Goal: Task Accomplishment & Management: Use online tool/utility

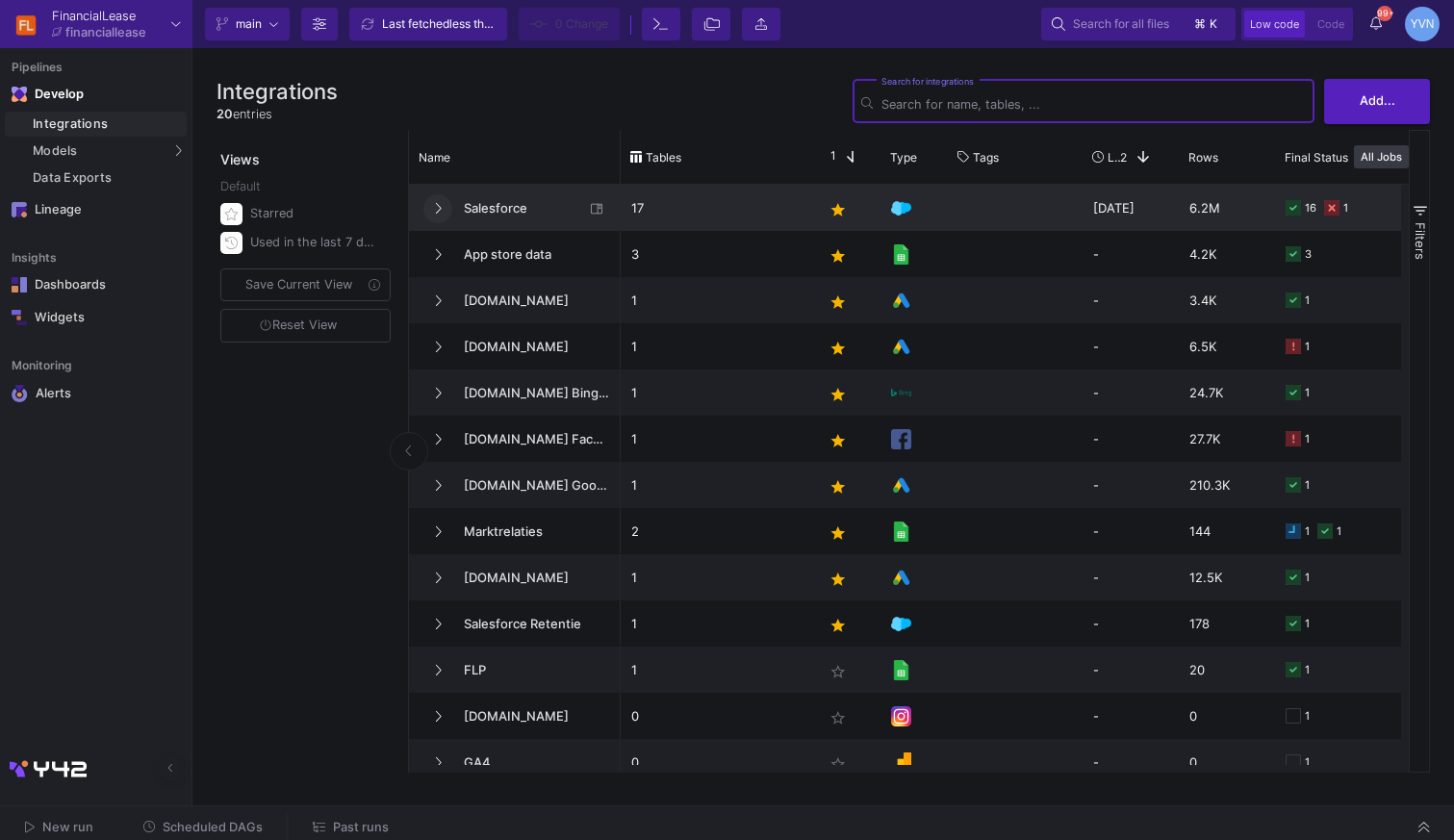
click at [444, 214] on button at bounding box center [437, 208] width 29 height 29
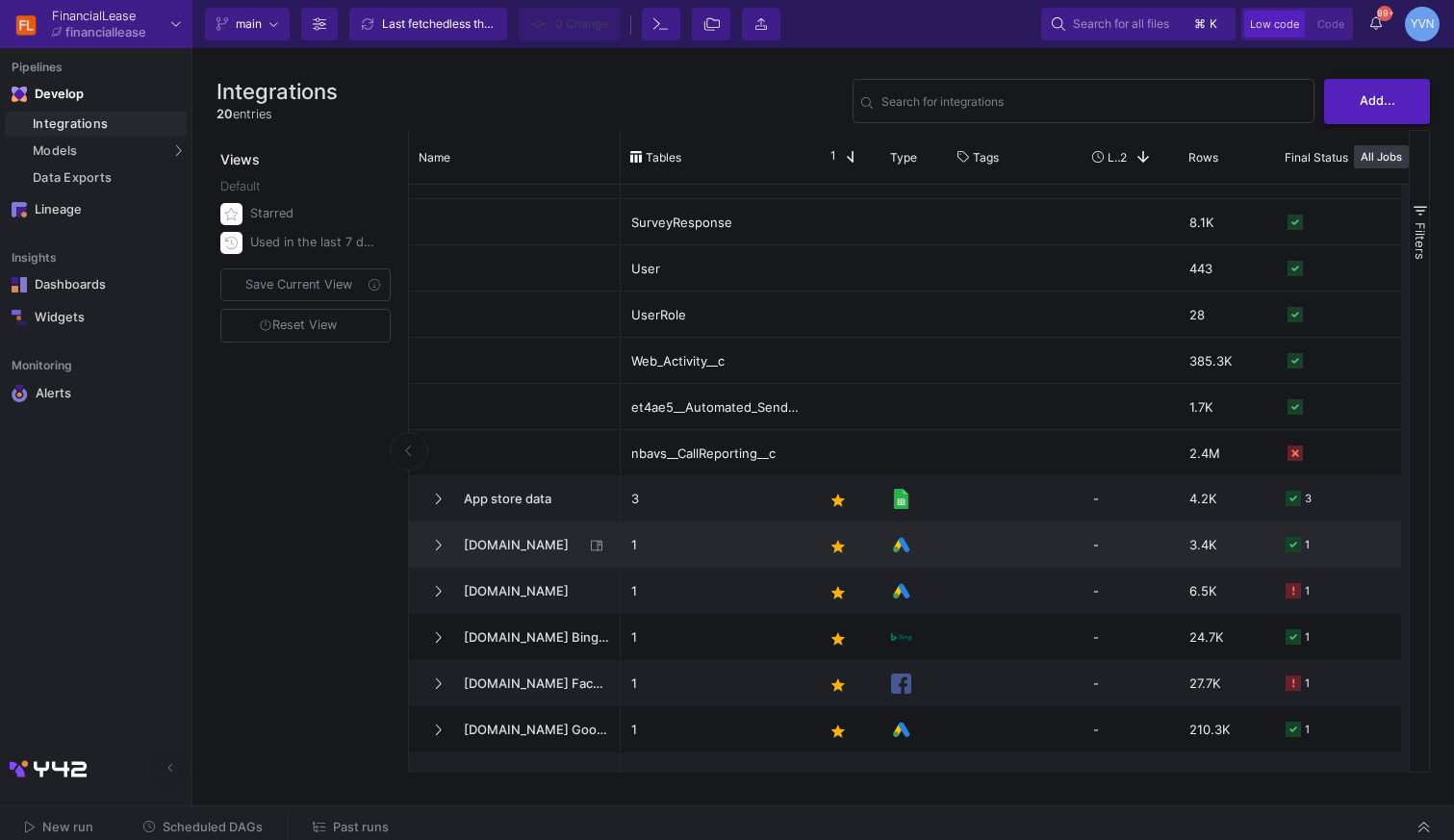
scroll to position [541, 0]
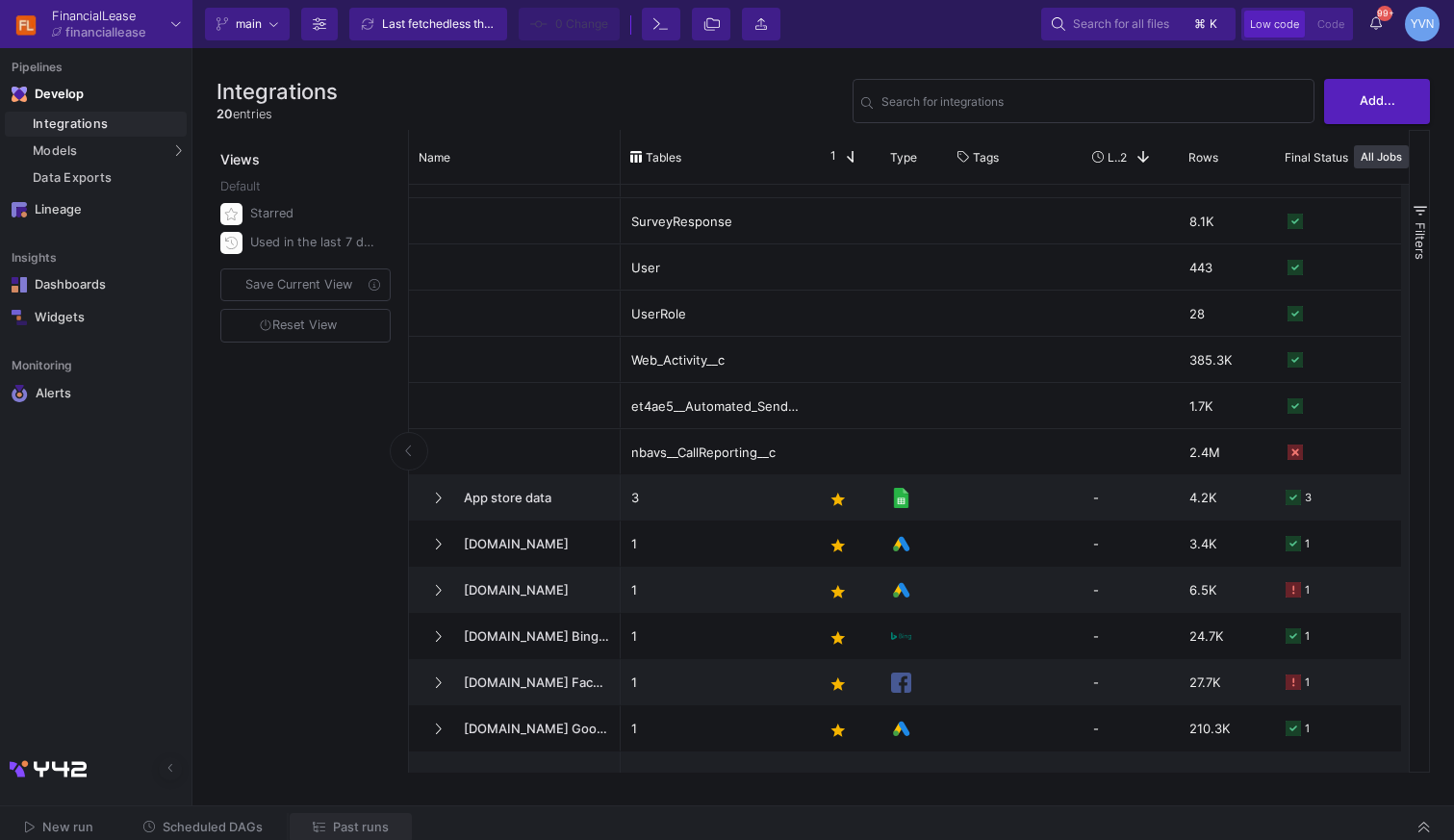
click at [359, 821] on span "Past runs" at bounding box center [361, 826] width 56 height 15
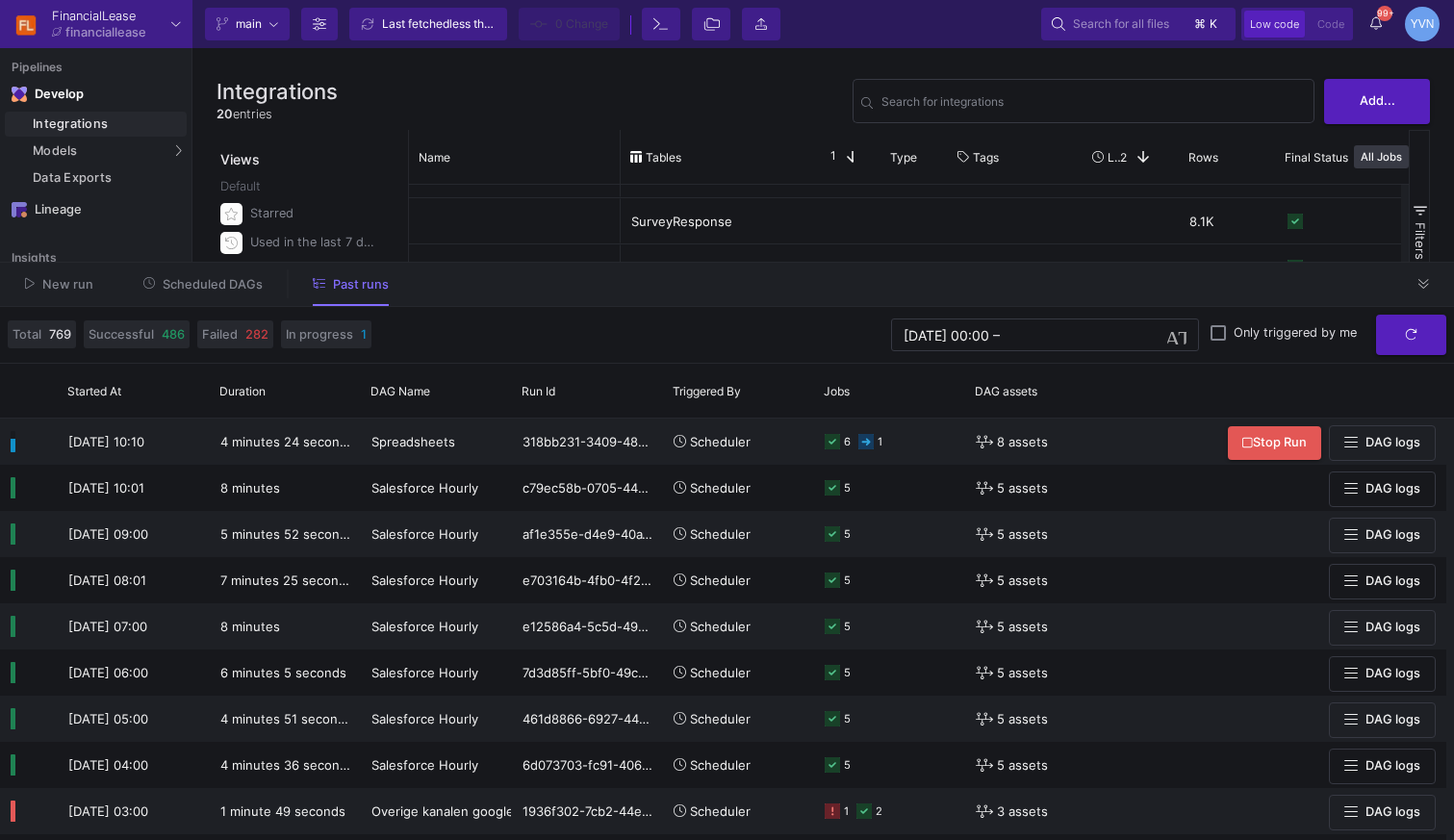
click at [228, 290] on span "Scheduled DAGs" at bounding box center [212, 284] width 100 height 15
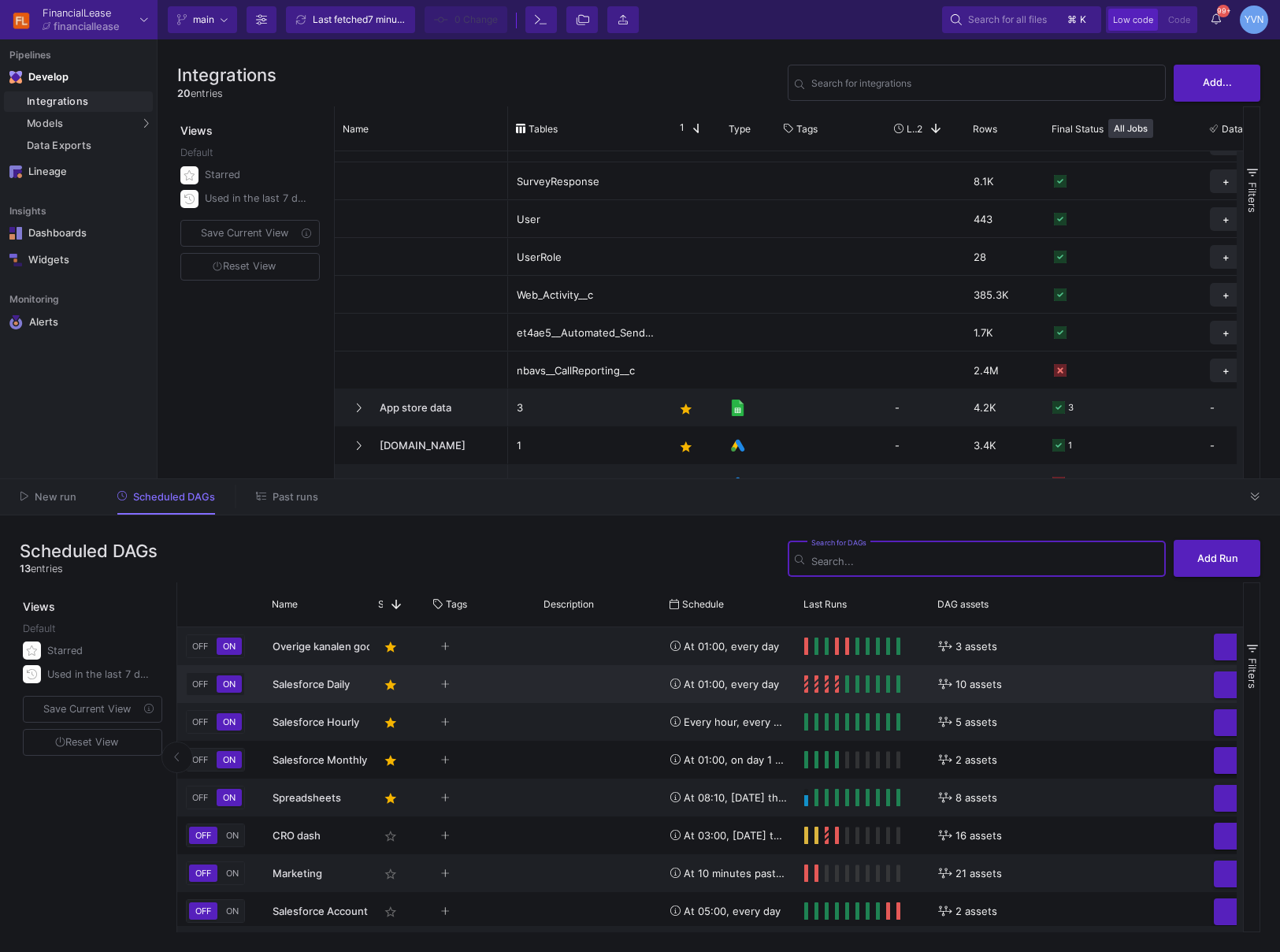
click at [556, 669] on div "Press SPACE to select this row." at bounding box center [598, 683] width 126 height 38
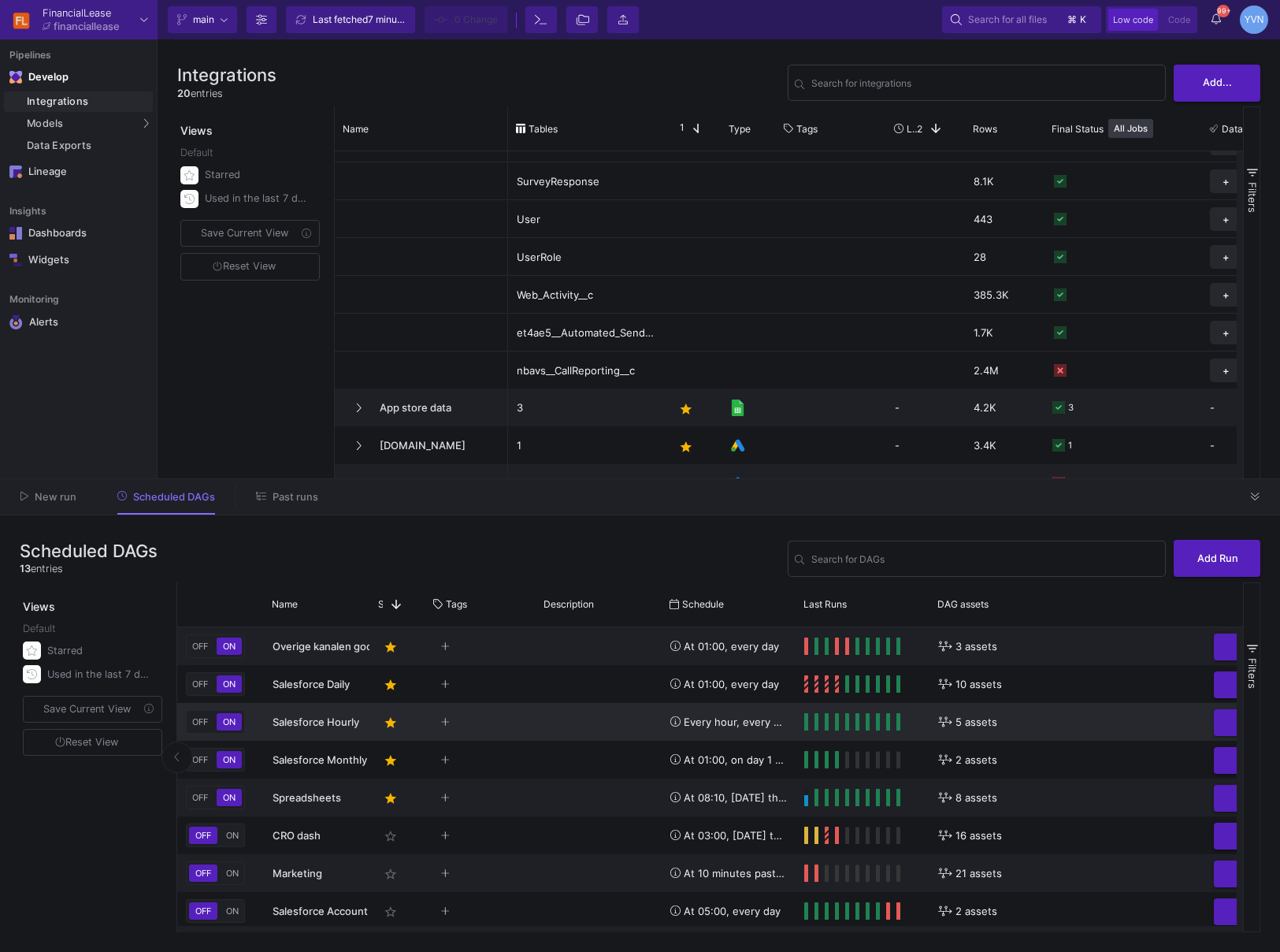
click at [551, 687] on div "Press SPACE to select this row." at bounding box center [598, 721] width 126 height 38
click at [204, 687] on span "OFF" at bounding box center [199, 722] width 22 height 11
click at [468, 20] on span "Commit" at bounding box center [472, 19] width 34 height 23
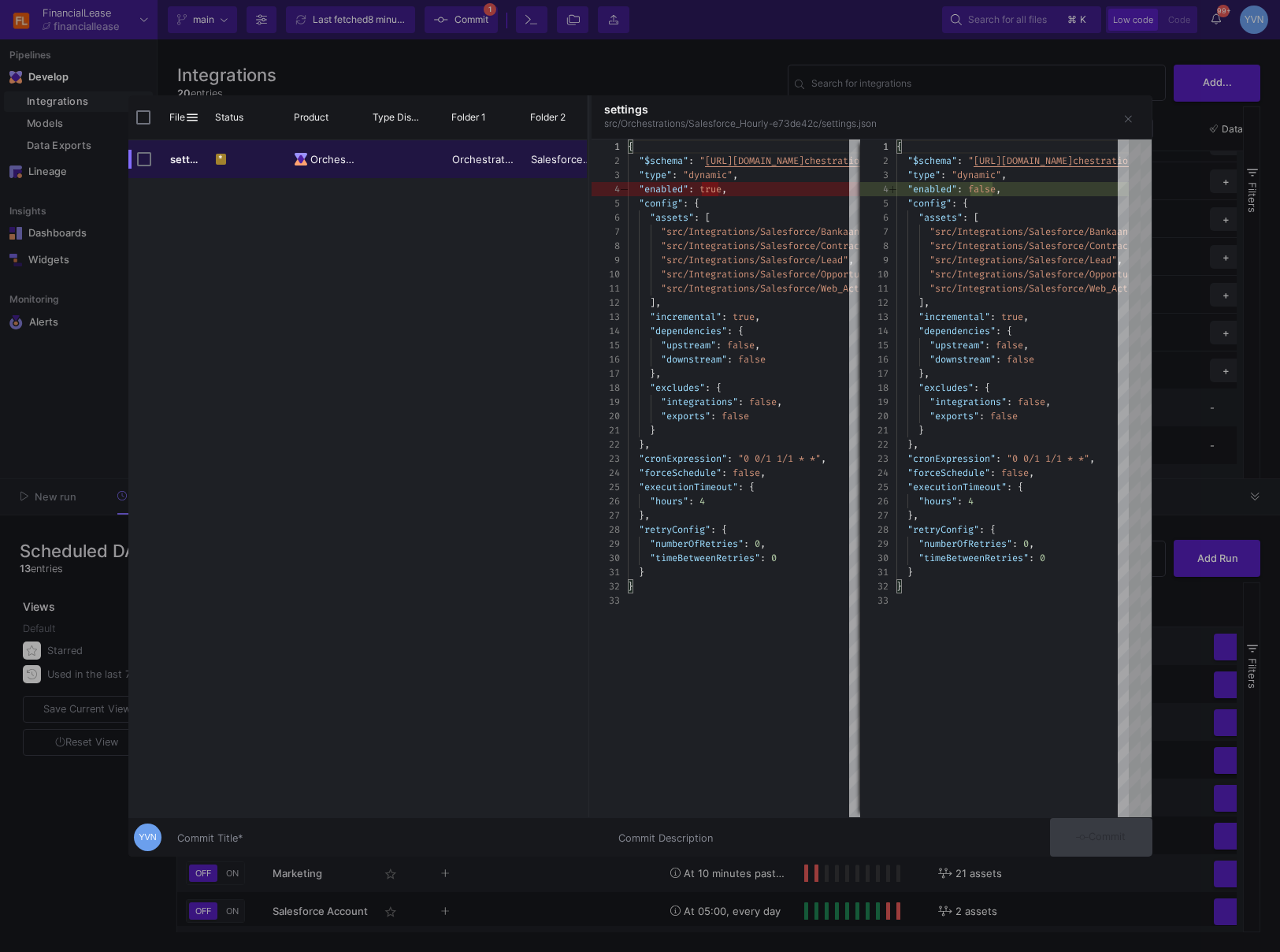
click at [384, 687] on input "Commit Title *" at bounding box center [388, 838] width 422 height 13
type input "pause"
click at [1089, 687] on span "Commit" at bounding box center [1101, 836] width 49 height 12
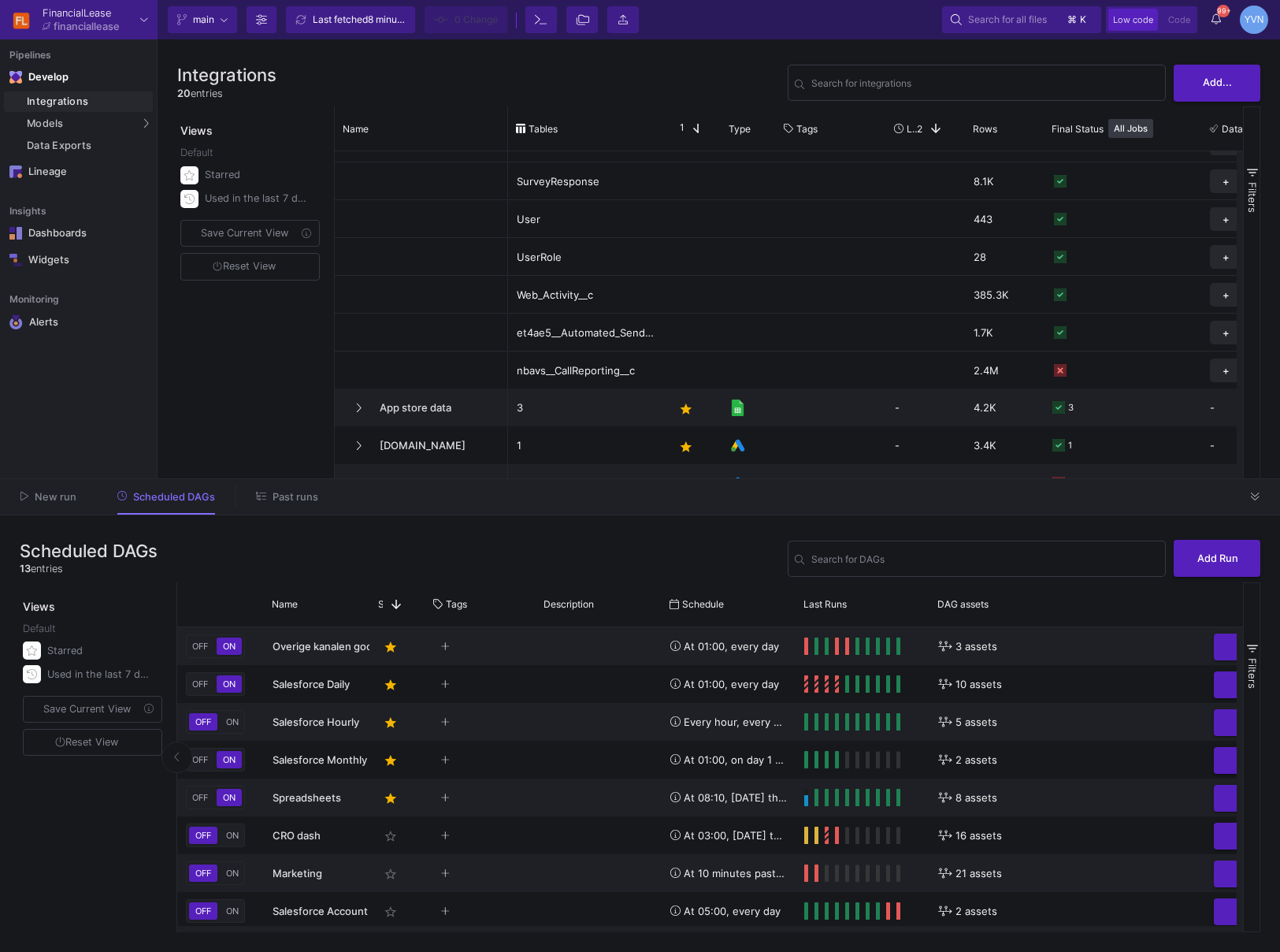
click at [242, 351] on div "Views Default Starred Used in the last 7 days Save Current View Reset View" at bounding box center [252, 501] width 149 height 791
click at [1190, 502] on button at bounding box center [1256, 496] width 23 height 23
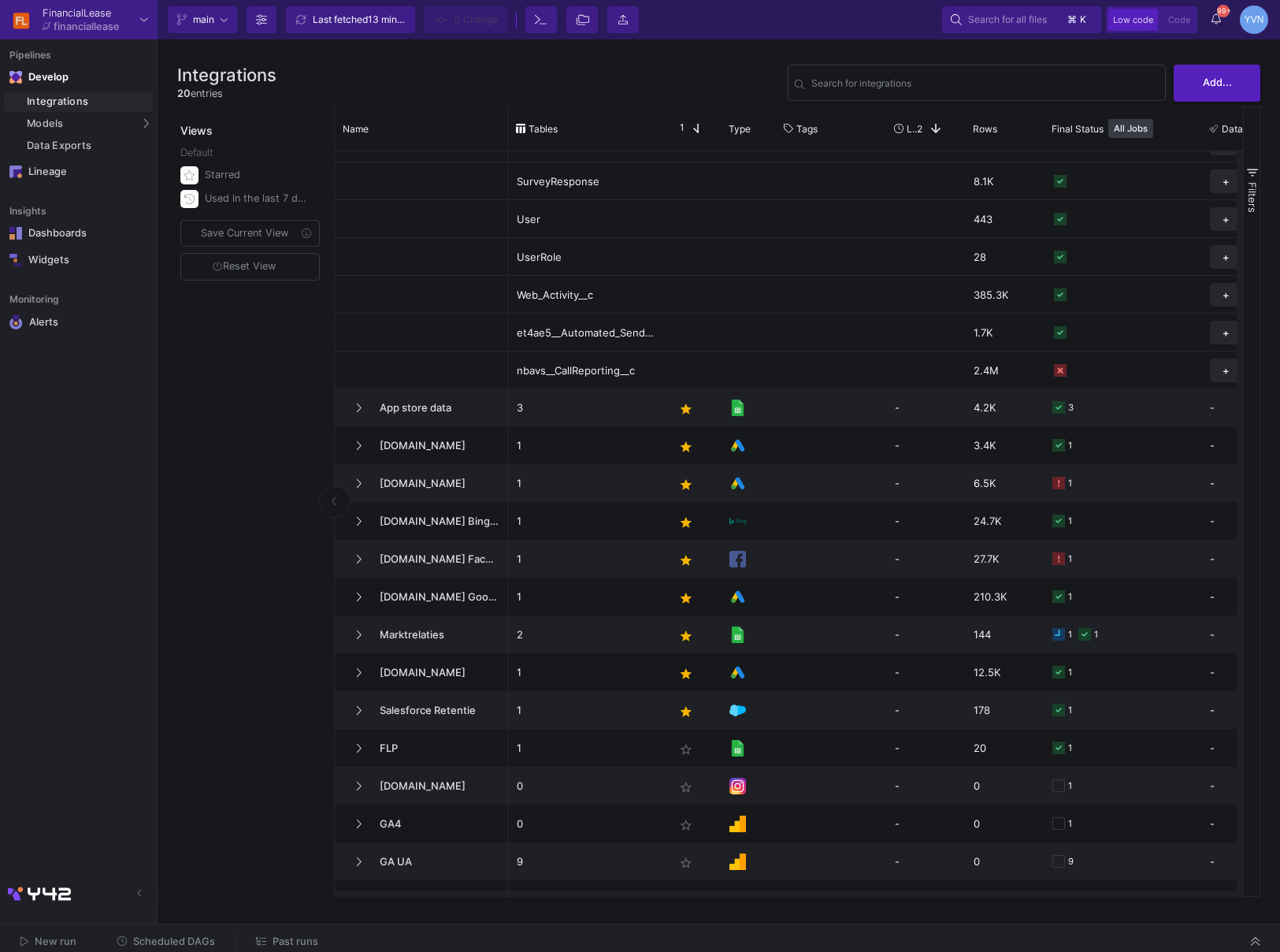
click at [288, 687] on span "Past runs" at bounding box center [296, 941] width 46 height 12
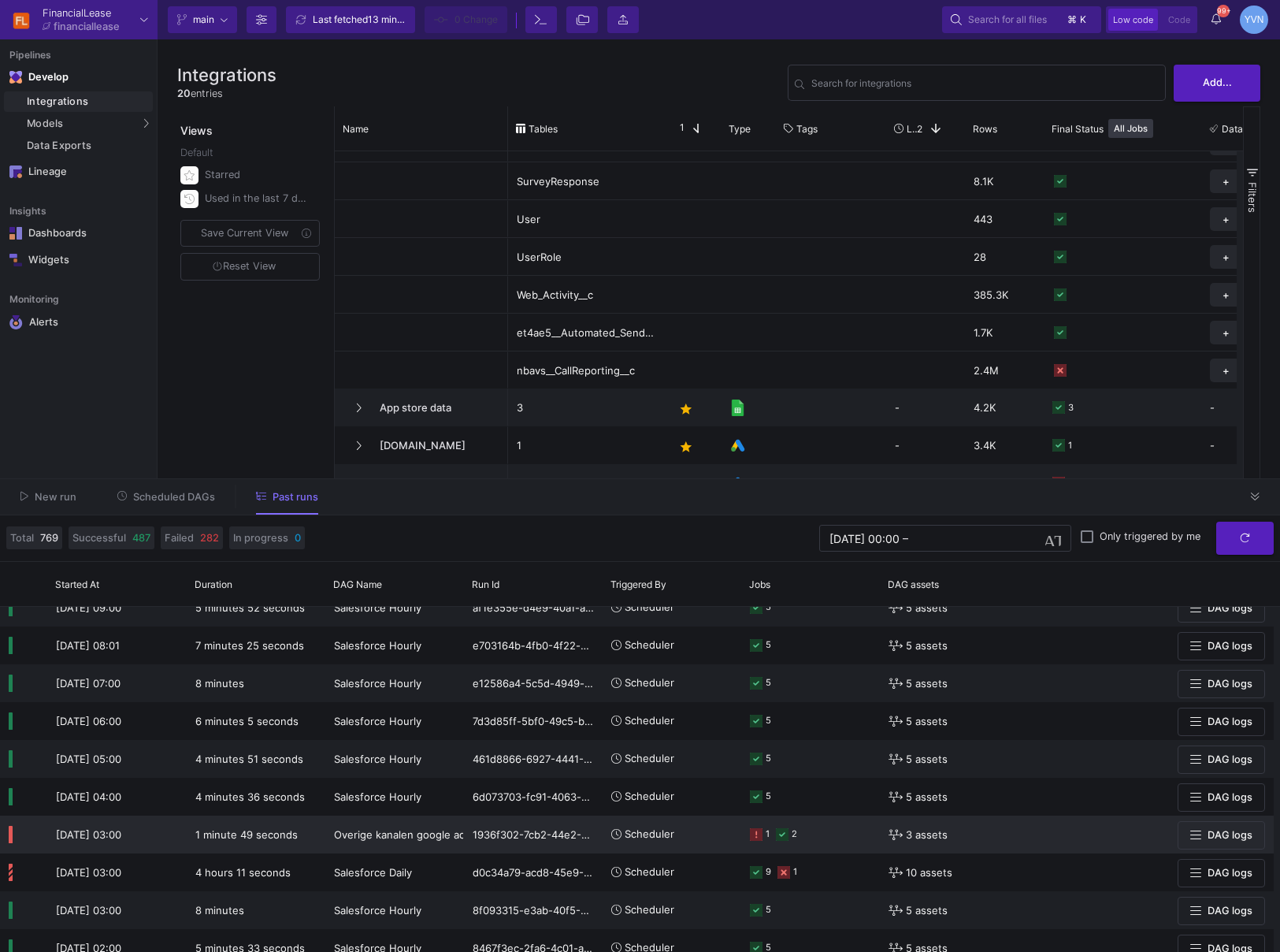
scroll to position [94, 0]
click at [178, 514] on div "New run Scheduled DAGs Past runs" at bounding box center [640, 497] width 1280 height 36
click at [179, 496] on span "Scheduled DAGs" at bounding box center [174, 497] width 82 height 12
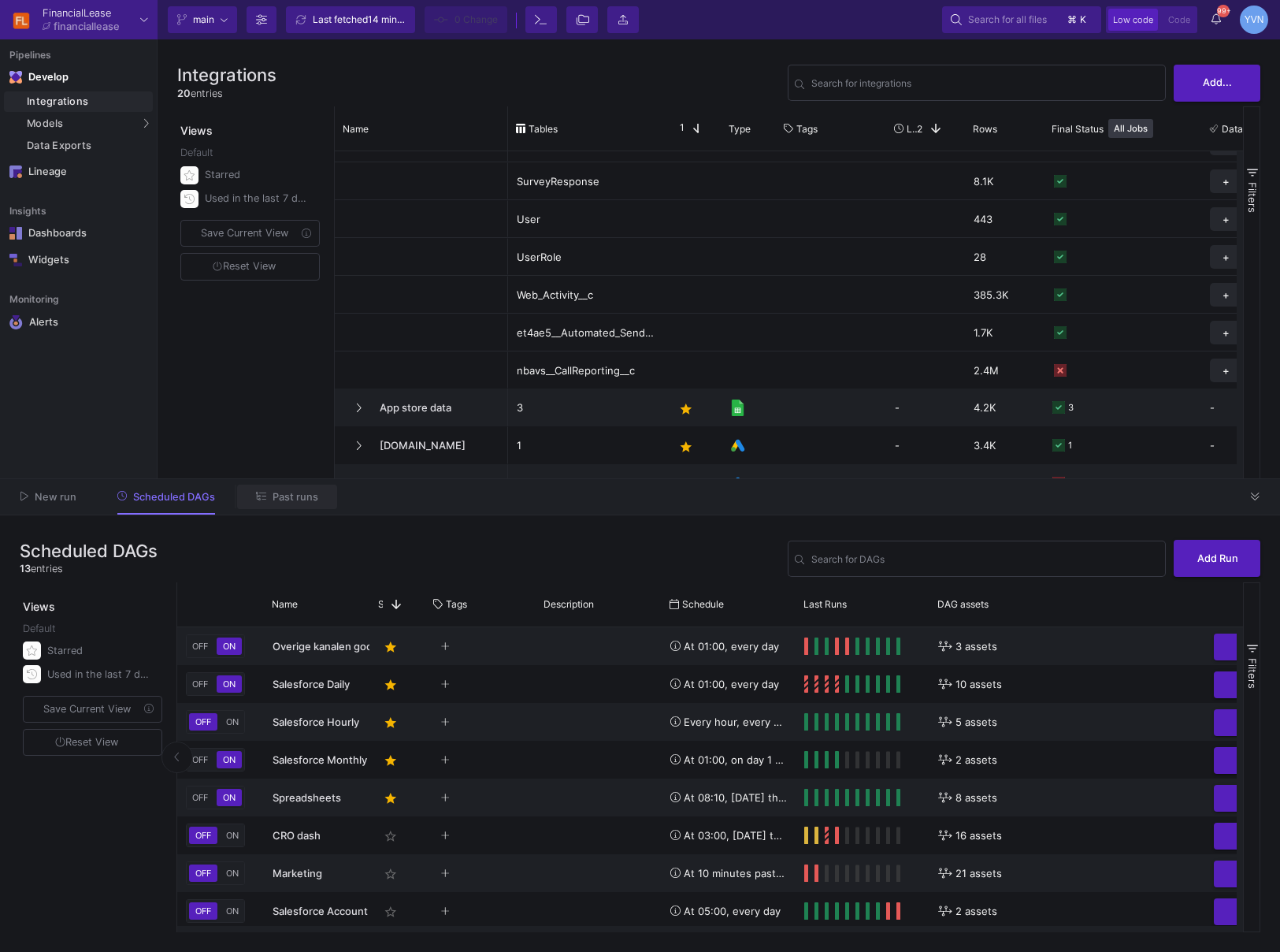
click at [276, 503] on button "Past runs" at bounding box center [287, 497] width 100 height 24
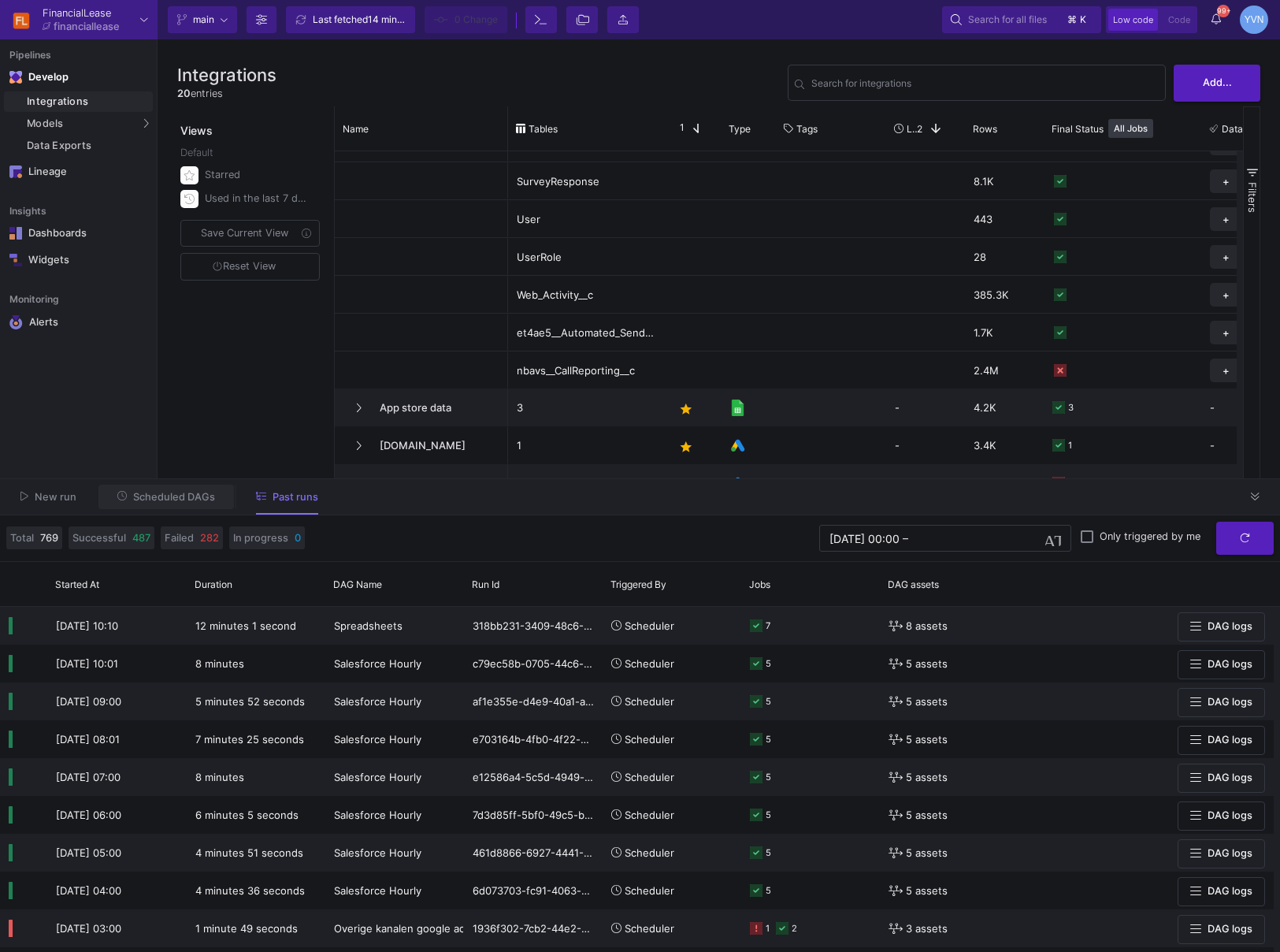
click at [169, 499] on span "Scheduled DAGs" at bounding box center [174, 497] width 82 height 12
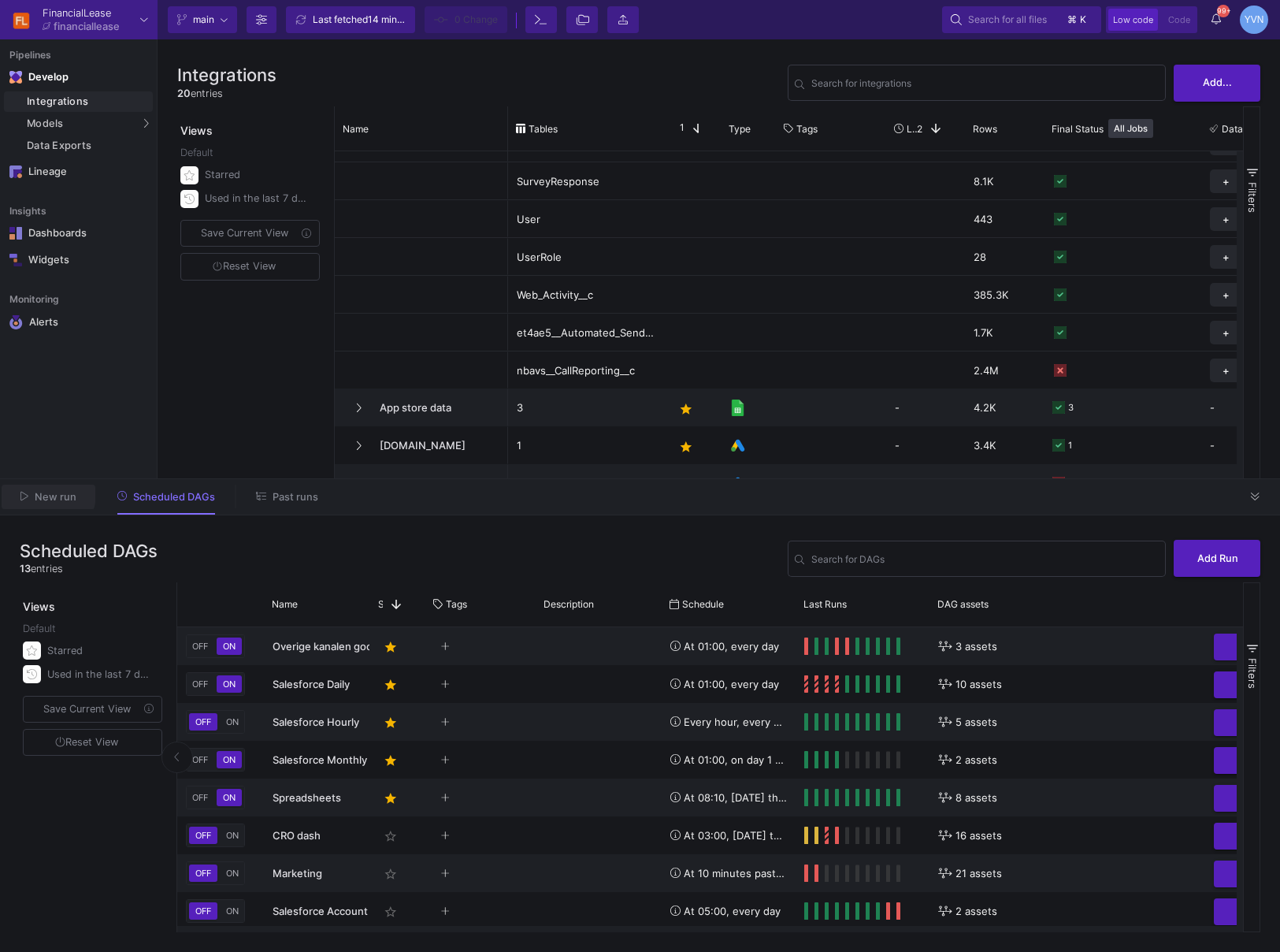
click at [36, 493] on span "New run" at bounding box center [56, 497] width 42 height 12
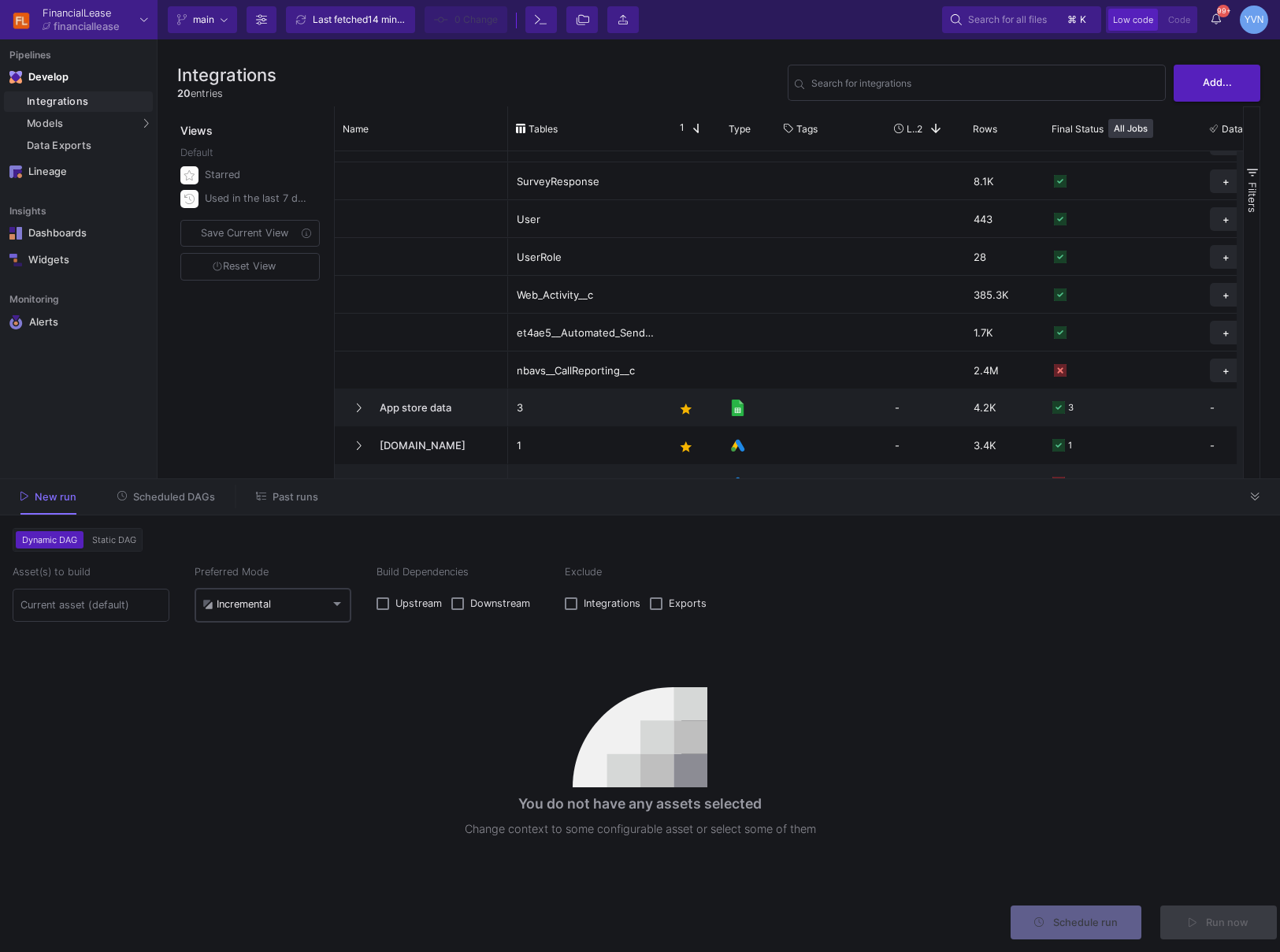
click at [296, 593] on div "Incremental" at bounding box center [274, 604] width 142 height 38
drag, startPoint x: 289, startPoint y: 633, endPoint x: 430, endPoint y: 672, distance: 146.3
click at [288, 633] on span "Full" at bounding box center [274, 640] width 142 height 35
click at [29, 602] on input at bounding box center [91, 605] width 142 height 13
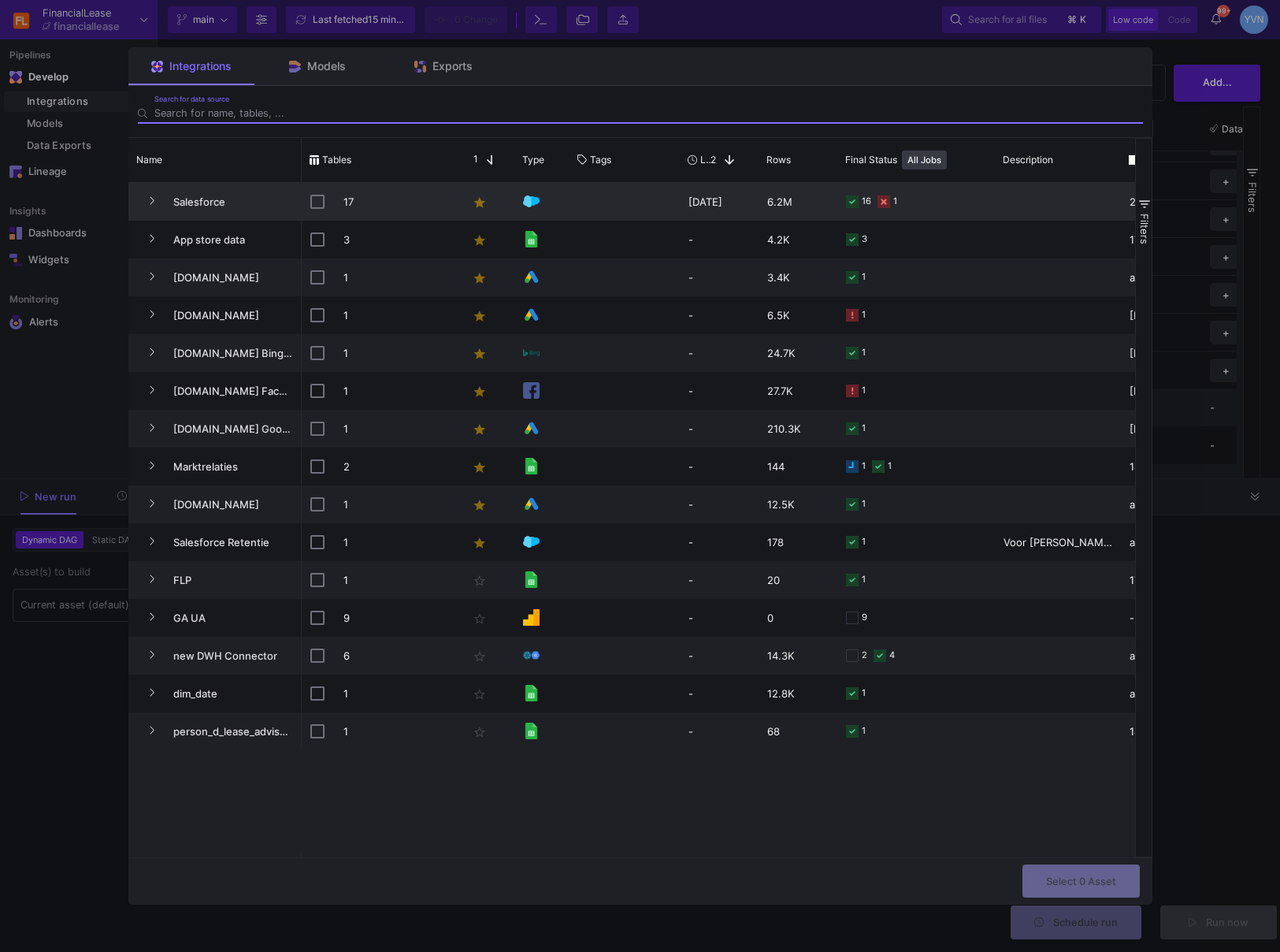
click at [147, 187] on div "Salesforce" at bounding box center [215, 202] width 156 height 37
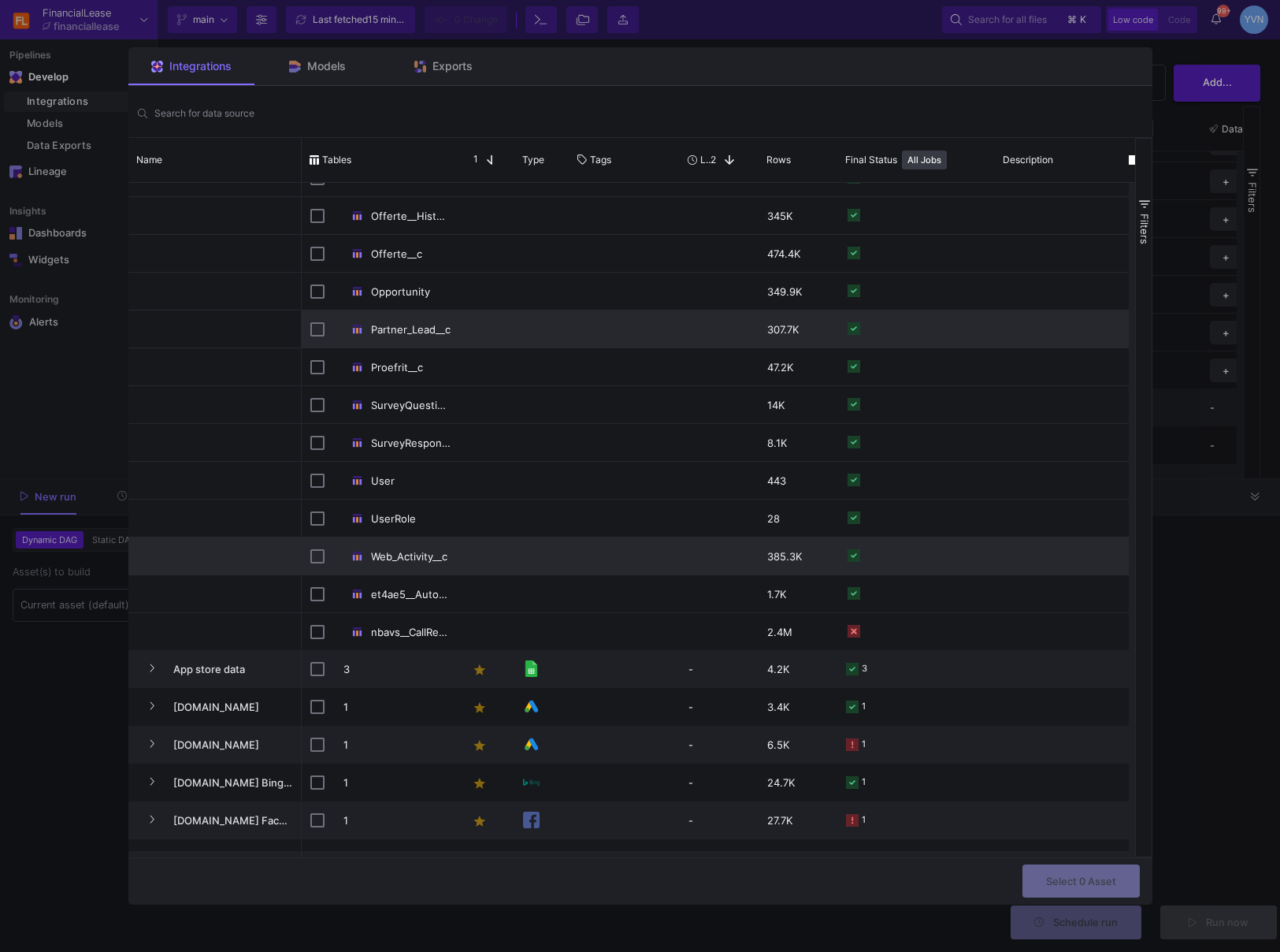
scroll to position [215, 0]
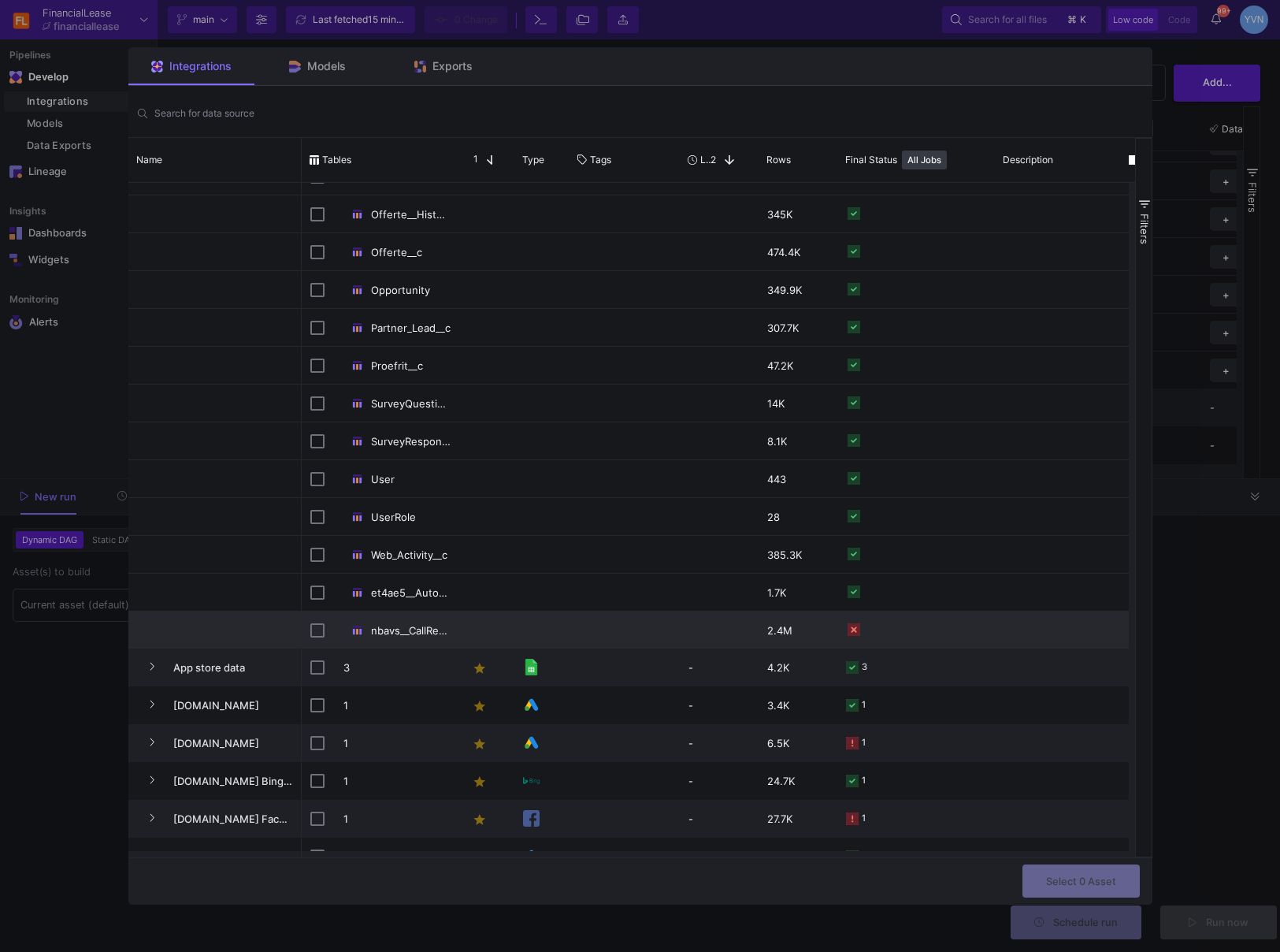
click at [307, 631] on div "nbavs__CallReporting__c" at bounding box center [380, 630] width 157 height 37
checkbox input "false"
checkbox input "true"
click at [1093, 687] on button "Select 1 Asset" at bounding box center [1081, 879] width 115 height 34
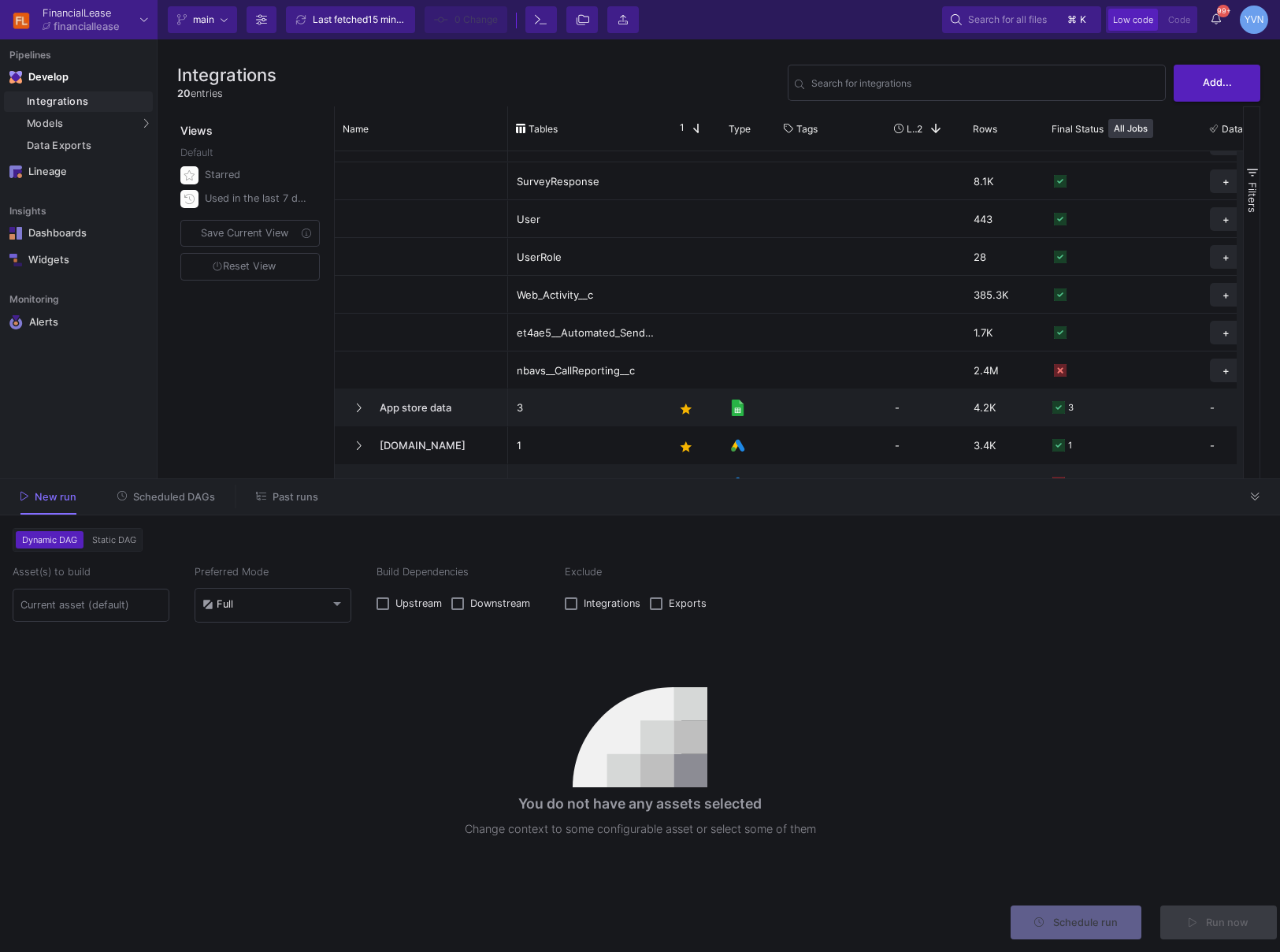
type input "1 asset selected"
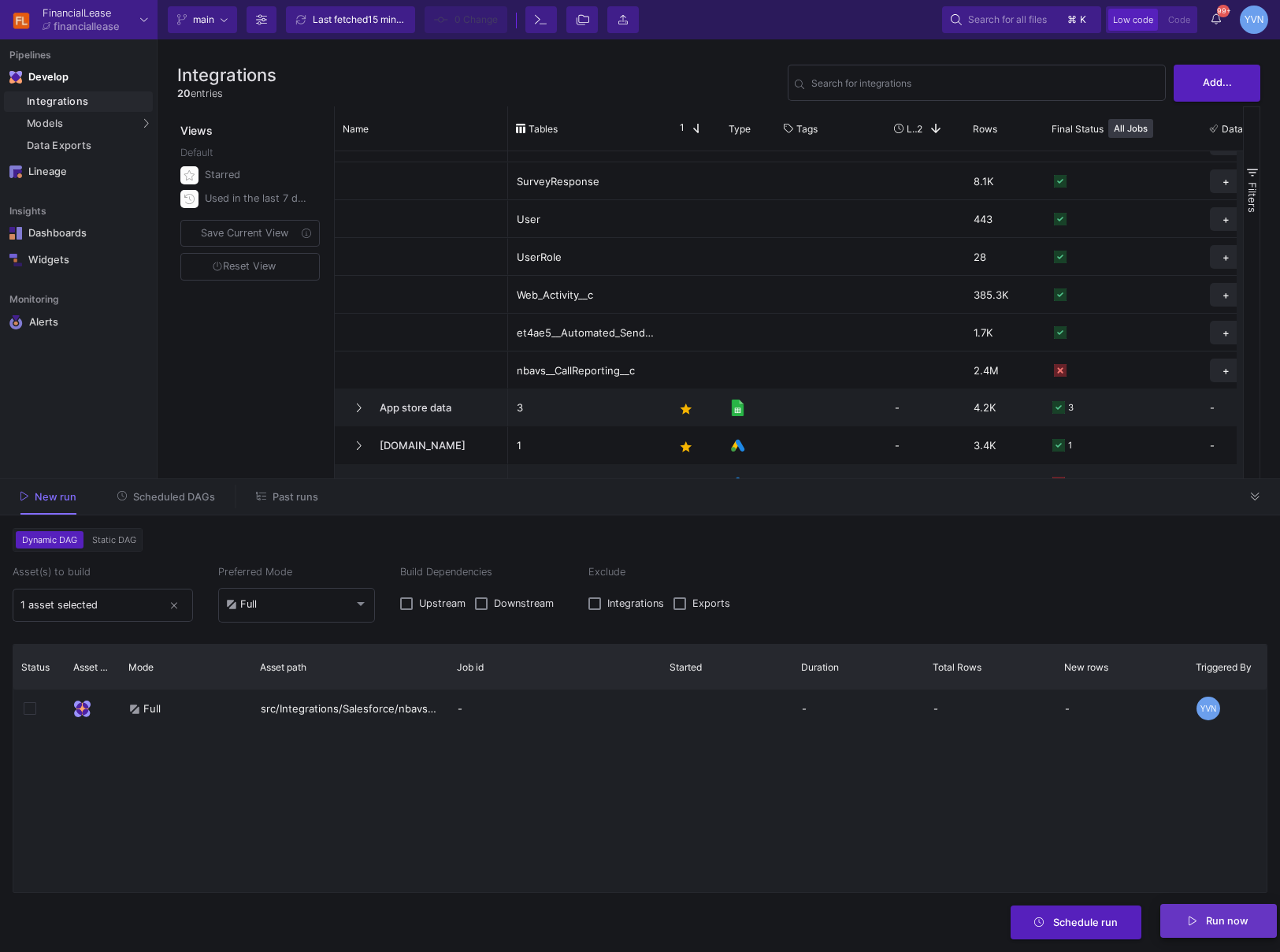
click at [1190, 687] on span "Run now" at bounding box center [1228, 921] width 43 height 12
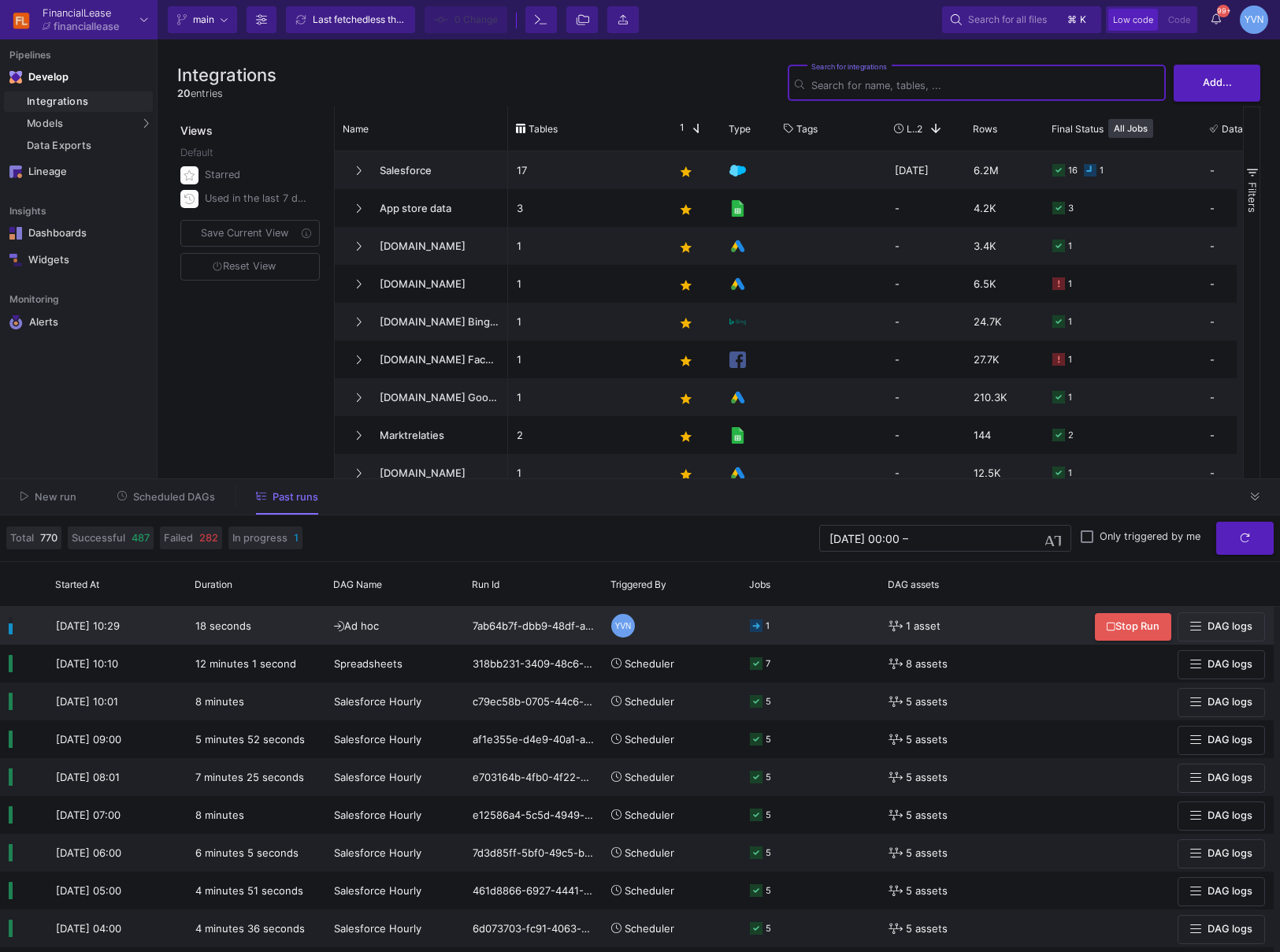
click at [750, 625] on icon at bounding box center [757, 626] width 13 height 13
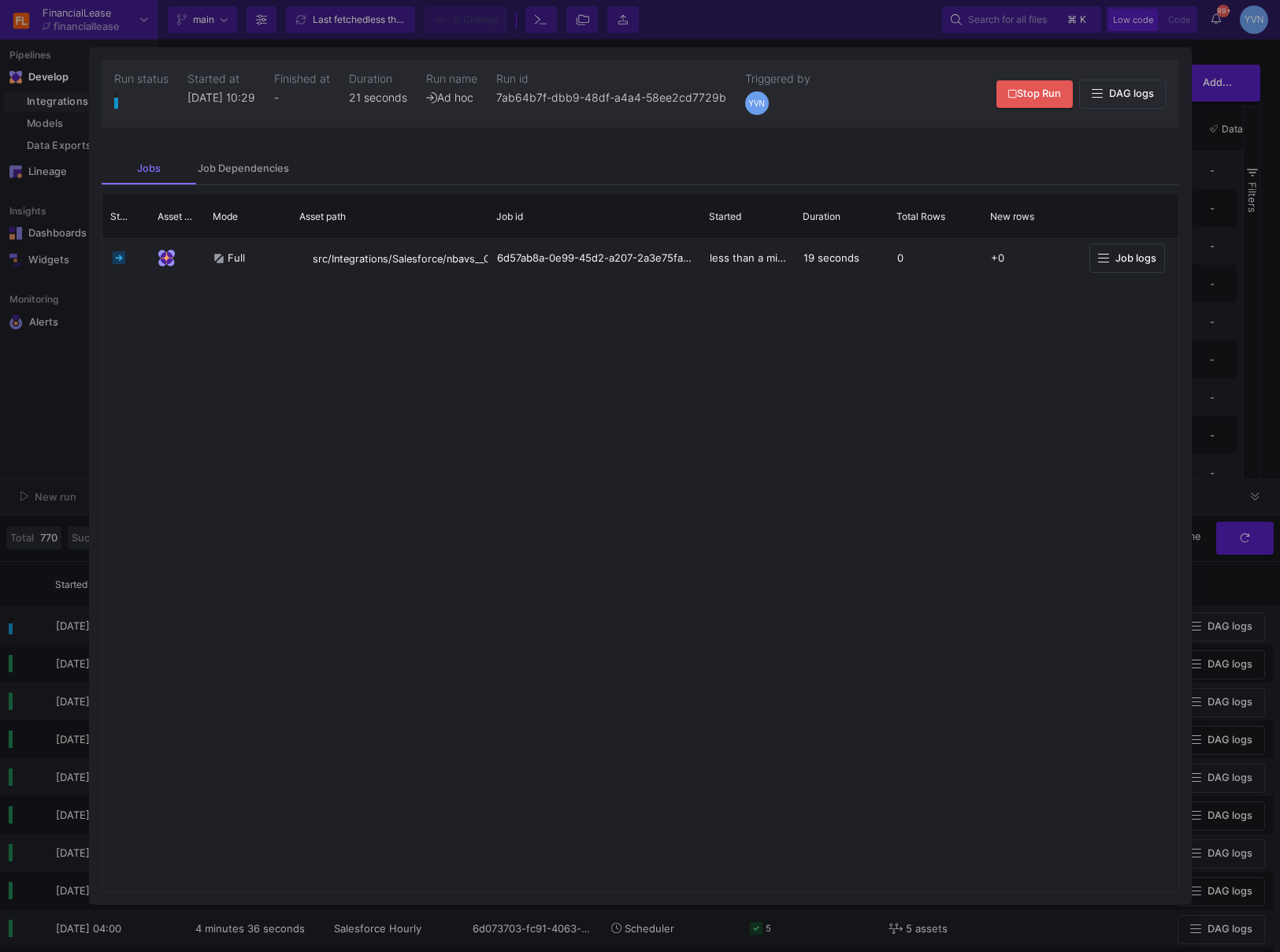
click at [1219, 259] on div at bounding box center [640, 476] width 1280 height 952
